Goal: Task Accomplishment & Management: Manage account settings

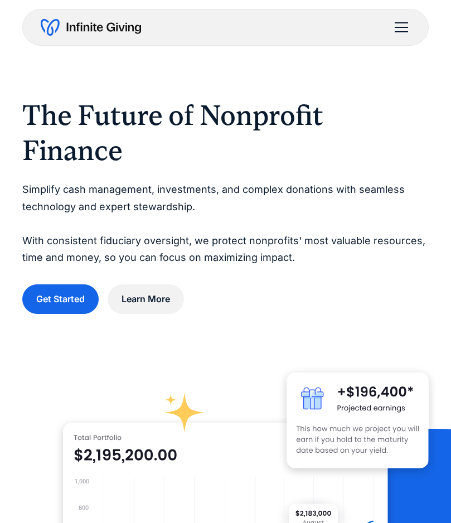
click at [401, 27] on div "menu" at bounding box center [401, 27] width 13 height 1
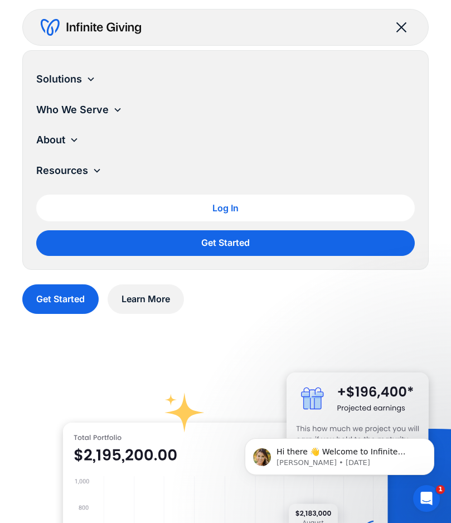
click at [262, 207] on div "Log In" at bounding box center [225, 207] width 360 height 9
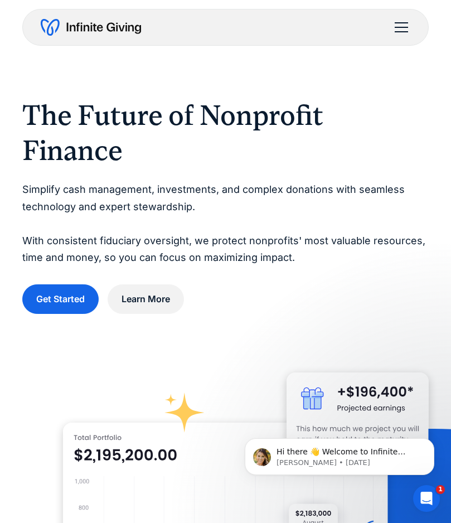
click at [402, 28] on div "menu" at bounding box center [401, 27] width 27 height 27
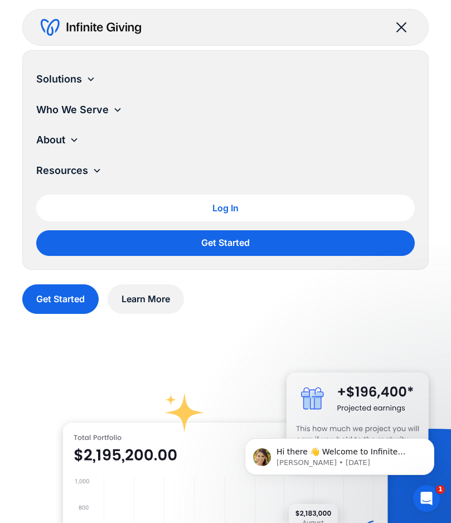
click at [244, 207] on div "Log In" at bounding box center [225, 207] width 360 height 9
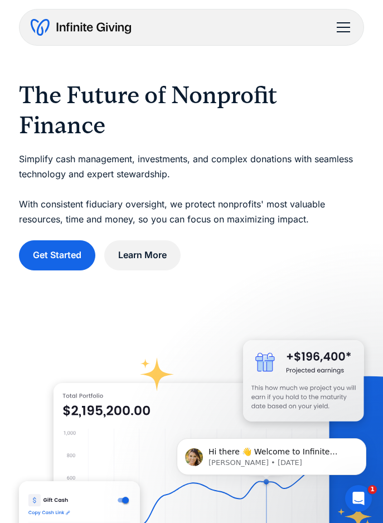
click at [341, 30] on div "menu" at bounding box center [343, 27] width 27 height 27
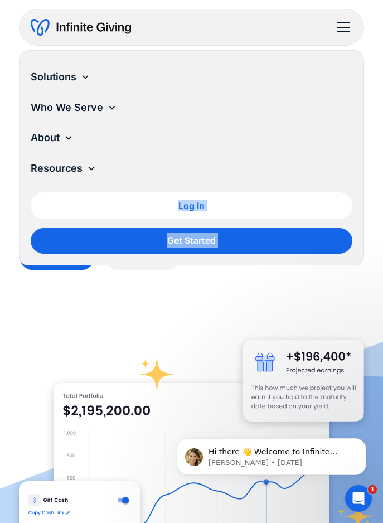
click at [341, 30] on div "menu" at bounding box center [343, 27] width 27 height 27
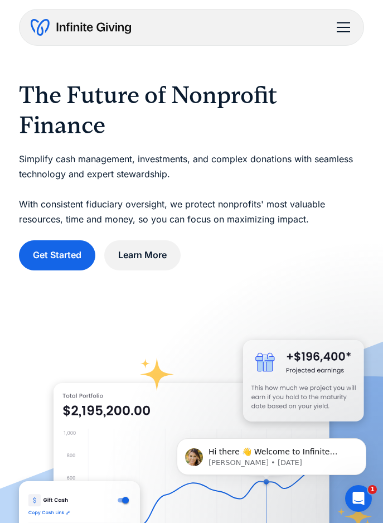
click at [341, 30] on div "menu" at bounding box center [343, 27] width 27 height 27
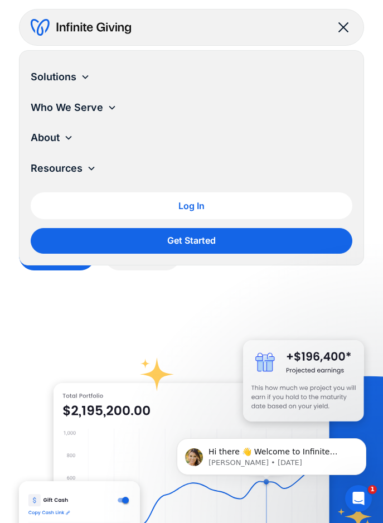
click at [232, 213] on link "Log In" at bounding box center [191, 205] width 321 height 27
click at [272, 210] on div "Log In" at bounding box center [191, 205] width 303 height 9
